Goal: Task Accomplishment & Management: Manage account settings

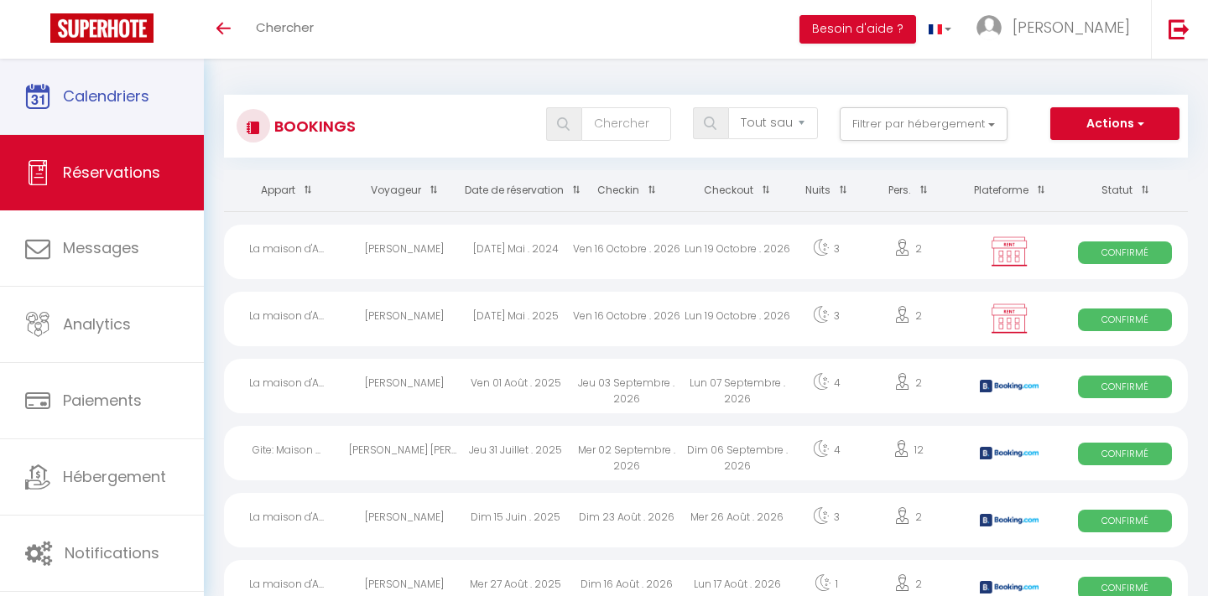
select select "not_cancelled"
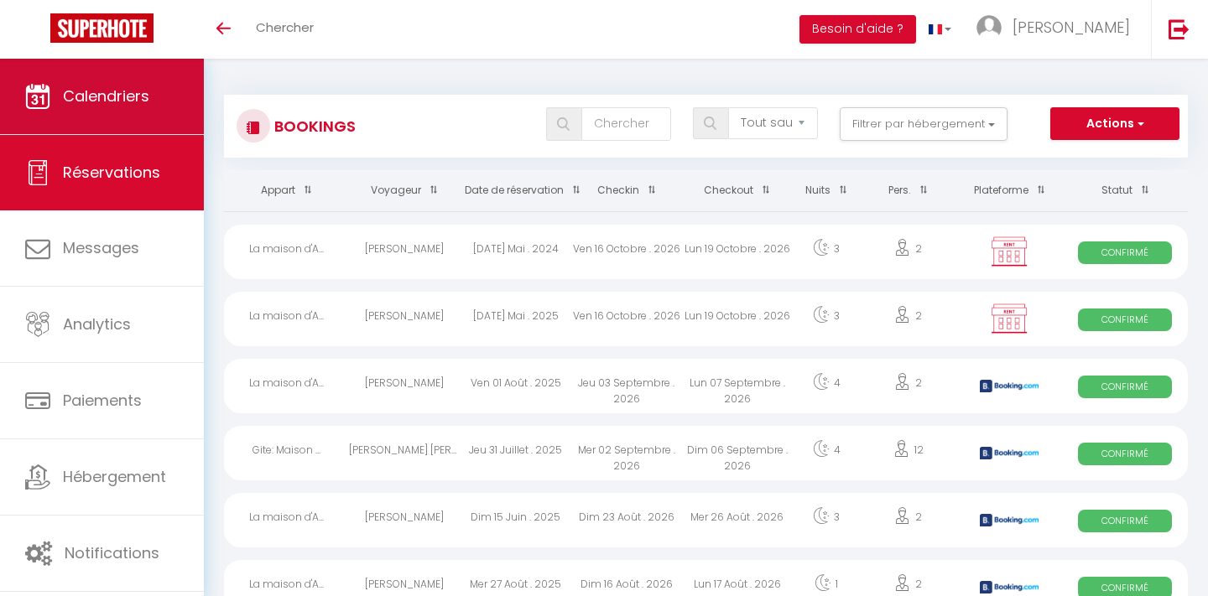
scroll to position [14, 0]
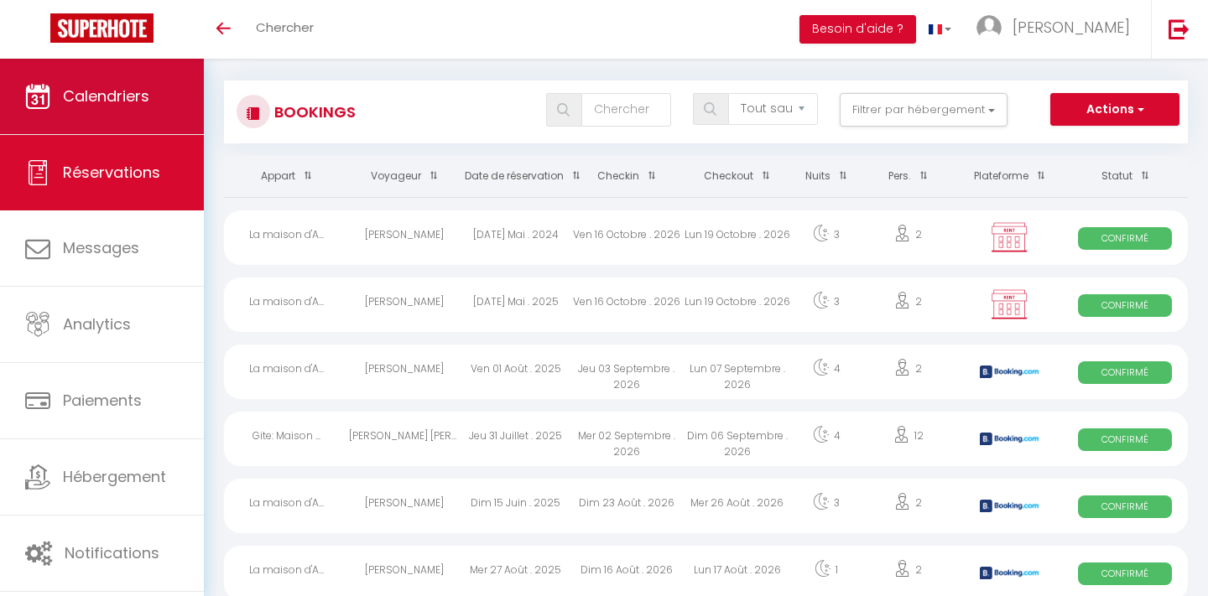
click at [123, 96] on span "Calendriers" at bounding box center [106, 96] width 86 height 21
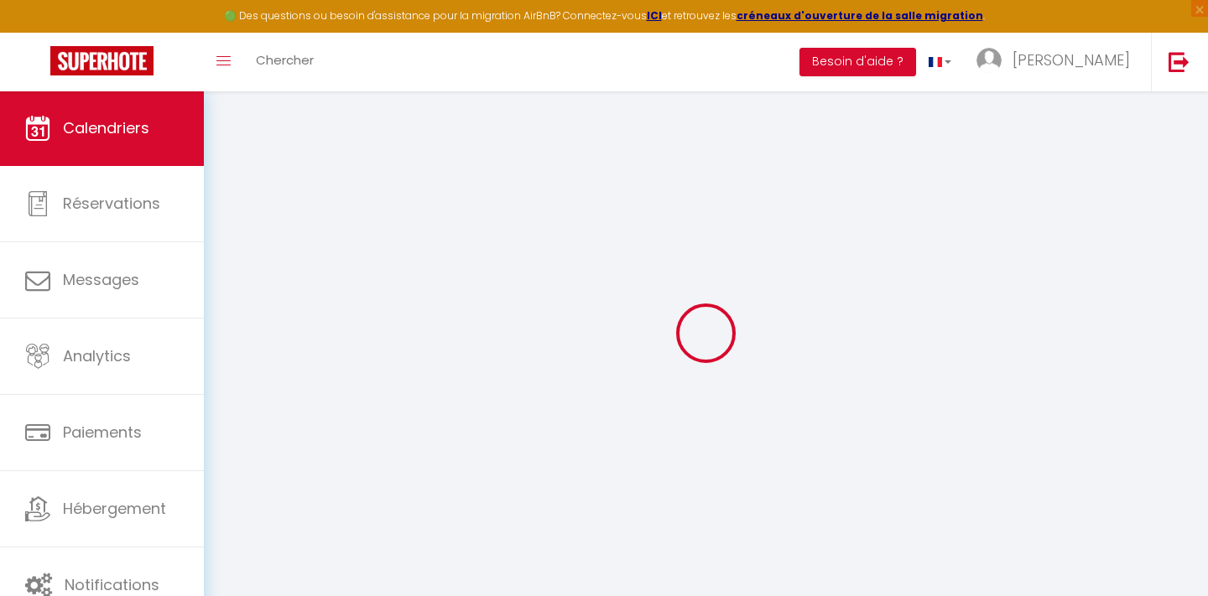
select select
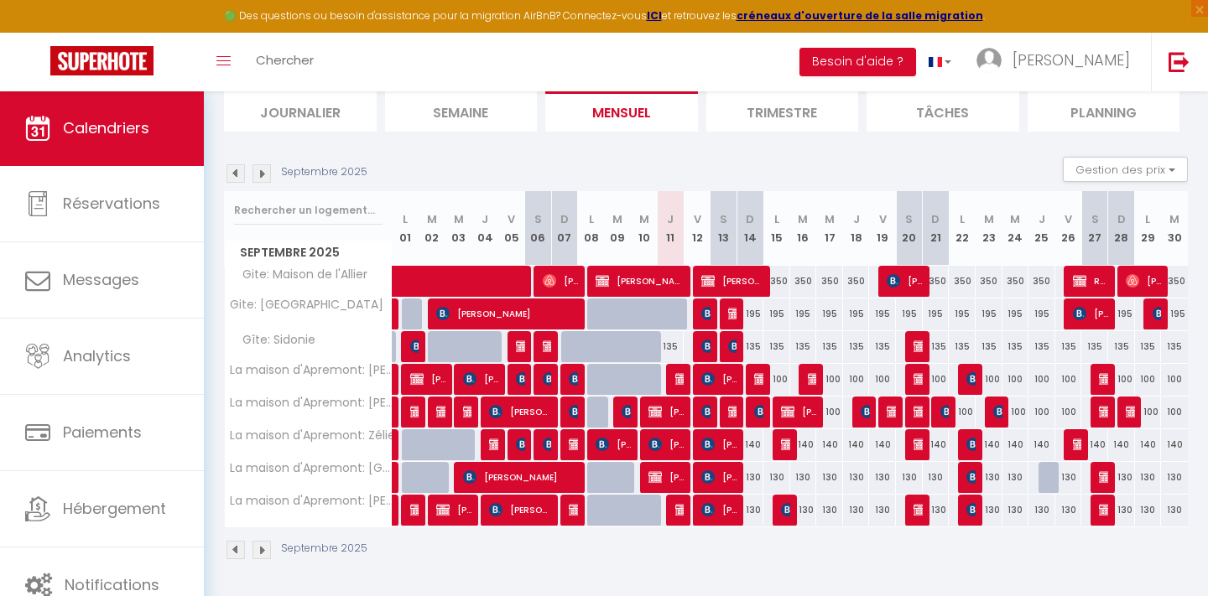
scroll to position [115, 0]
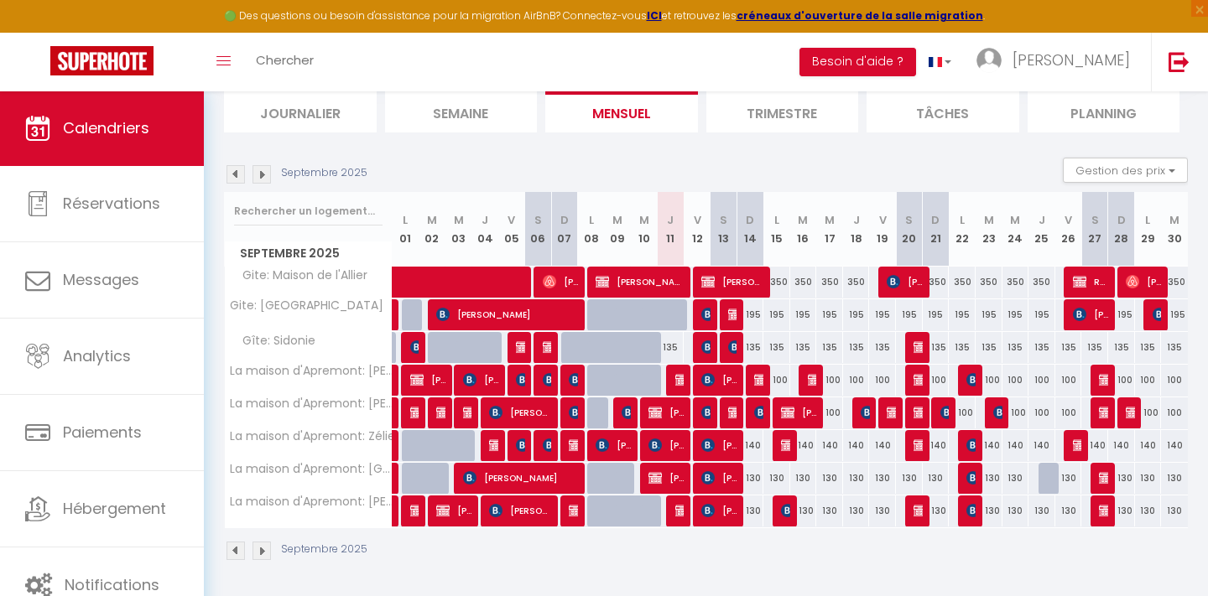
click at [679, 378] on img at bounding box center [681, 379] width 13 height 13
select select "OK"
select select "KO"
select select "1"
select select "0"
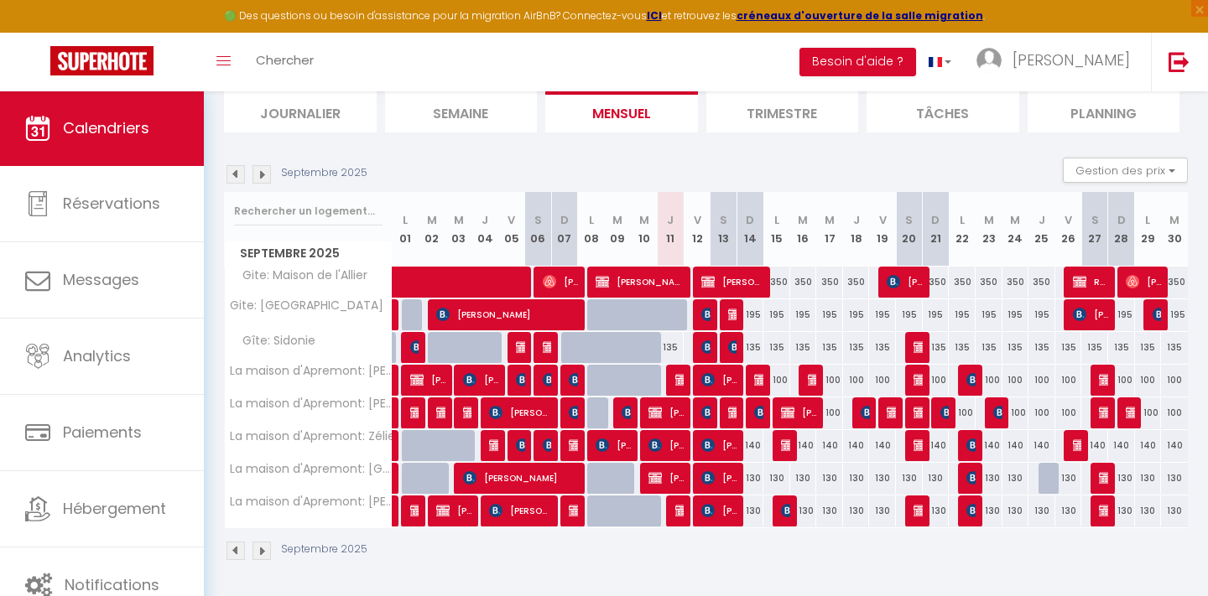
select select "1"
select select
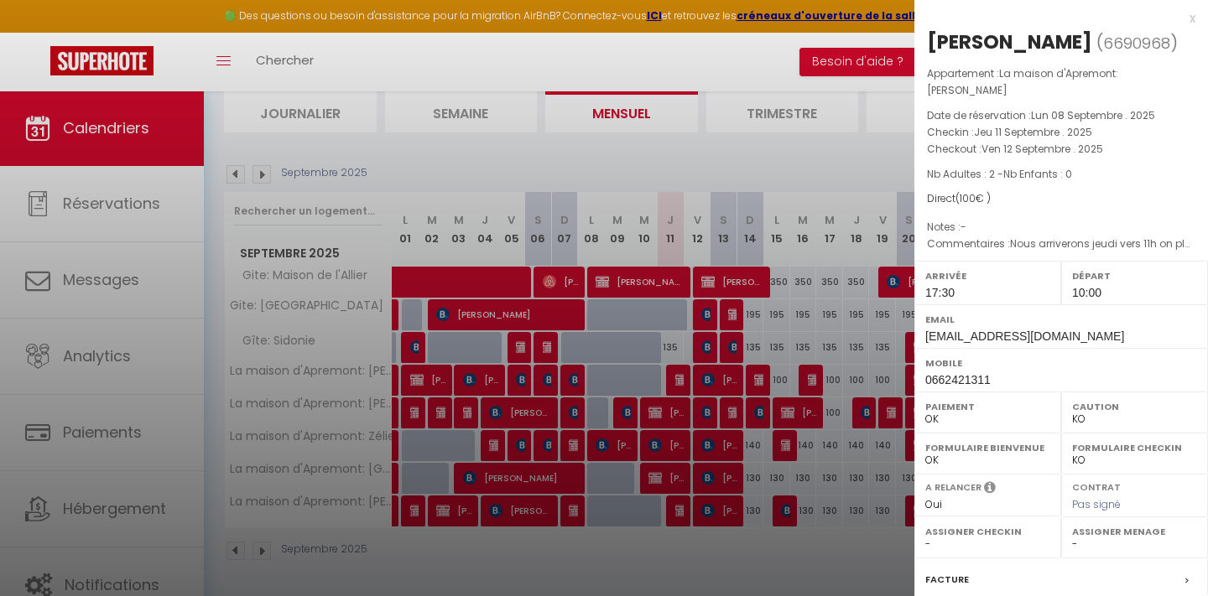
click at [674, 376] on div at bounding box center [604, 298] width 1208 height 596
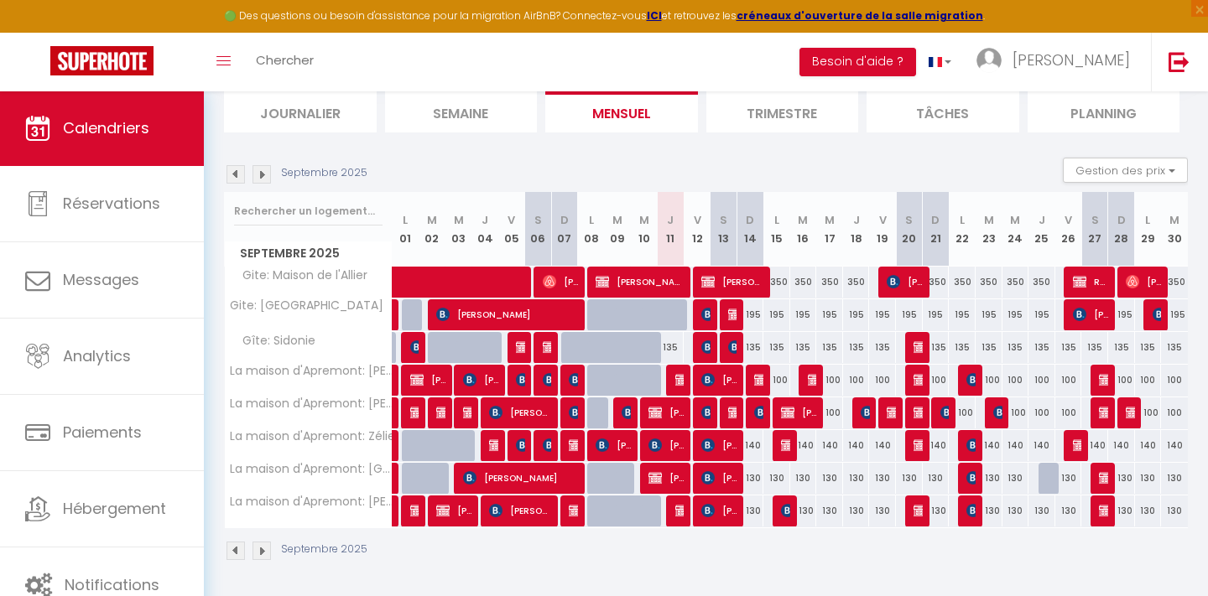
click at [680, 507] on img at bounding box center [681, 510] width 13 height 13
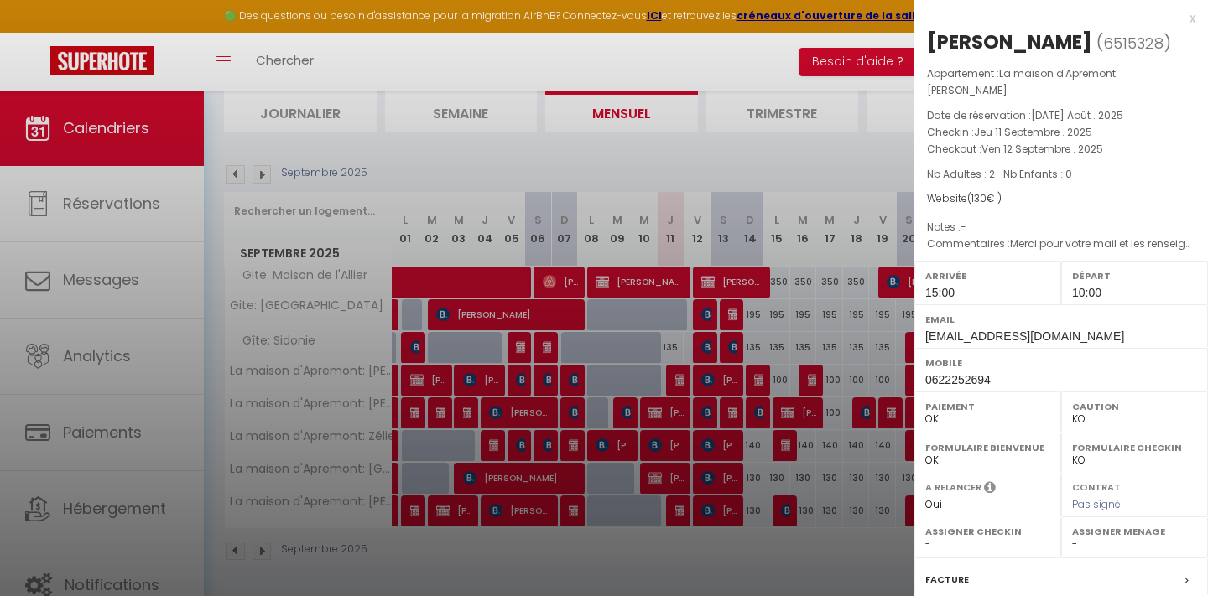
click at [801, 57] on div at bounding box center [604, 298] width 1208 height 596
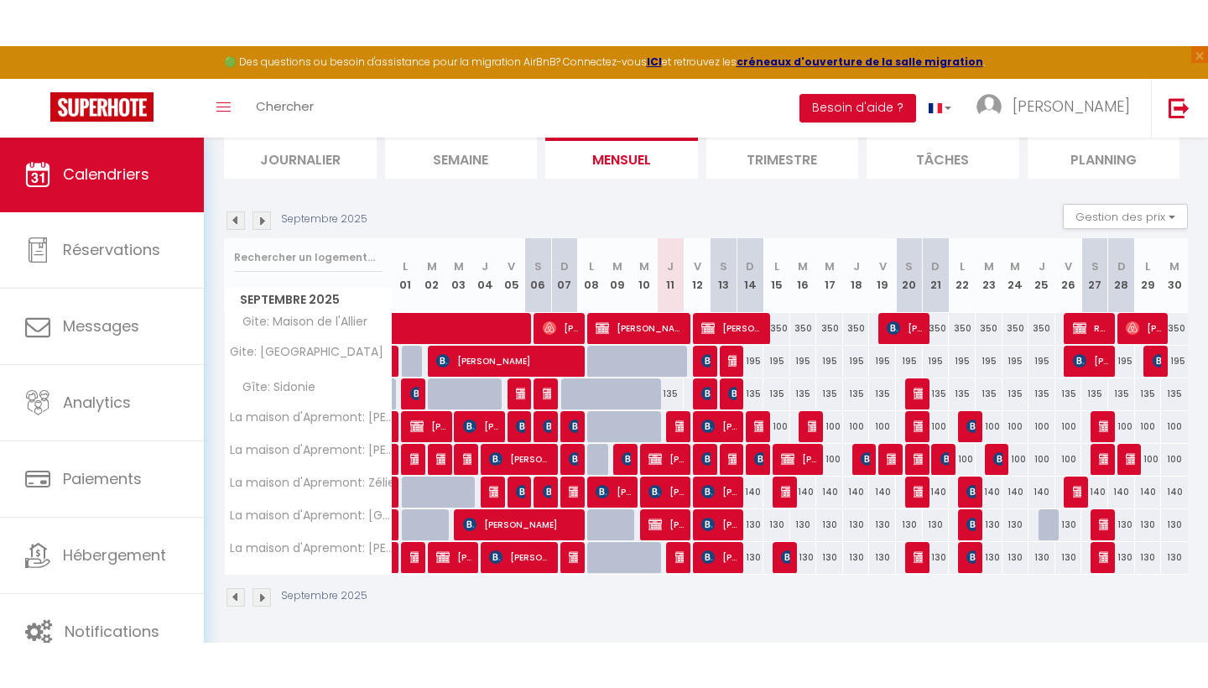
scroll to position [23, 0]
